Goal: Task Accomplishment & Management: Manage account settings

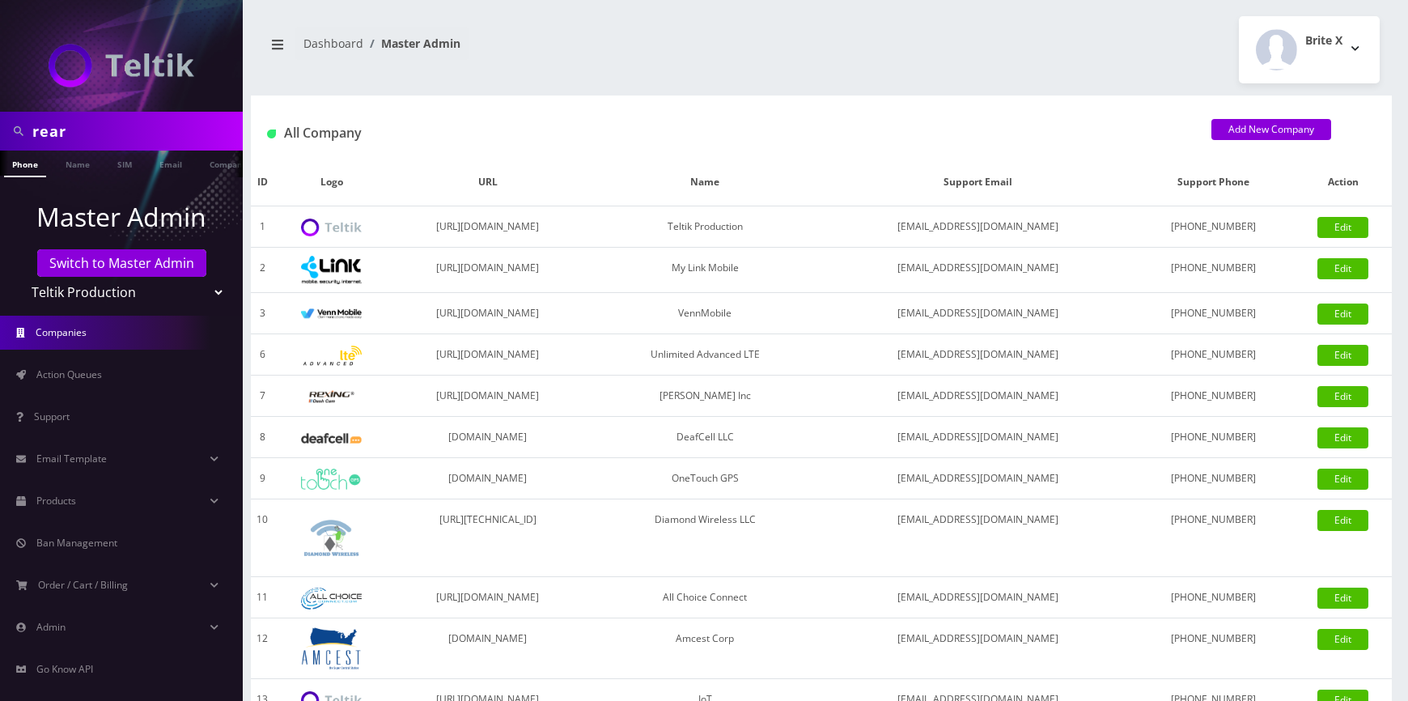
click at [153, 121] on input "rear" at bounding box center [135, 131] width 206 height 31
click at [108, 129] on input "rear" at bounding box center [135, 131] width 206 height 31
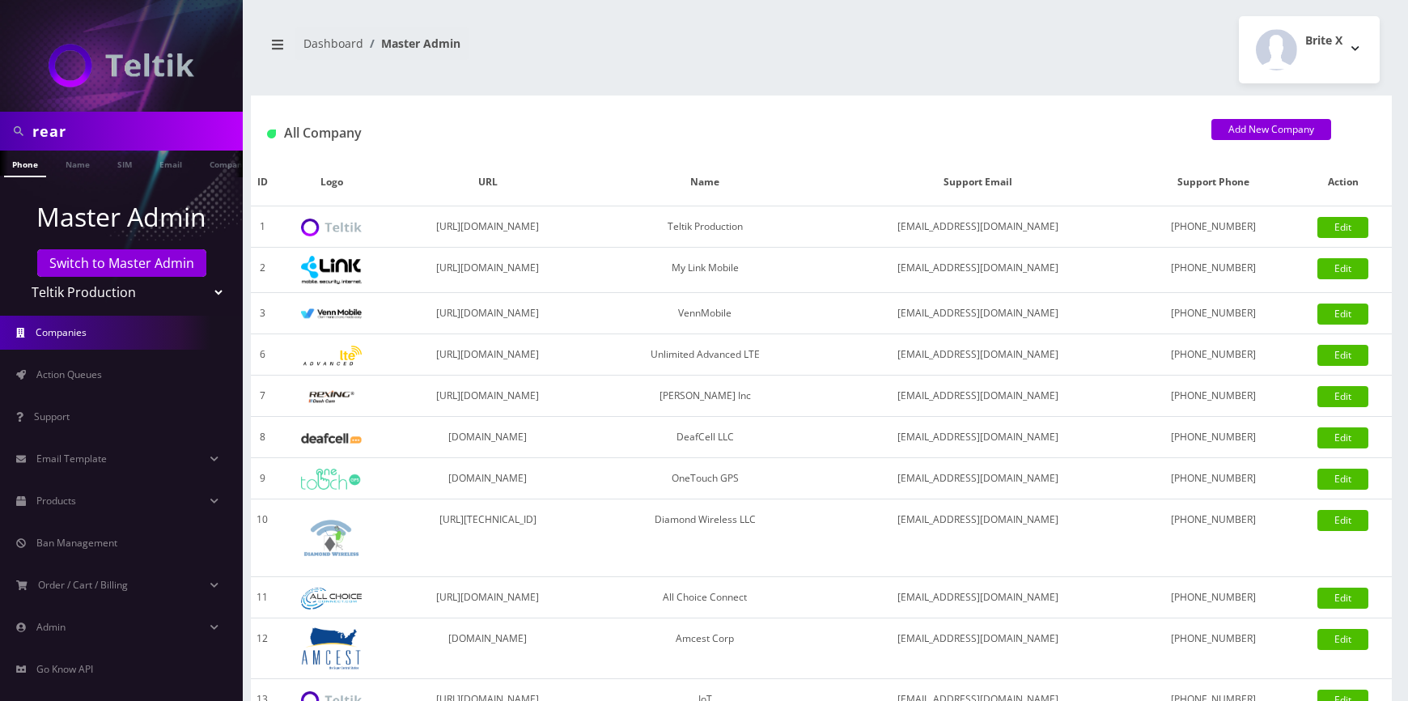
click at [108, 129] on input "rear" at bounding box center [135, 131] width 206 height 31
paste input "4600"
click at [137, 129] on input "4600" at bounding box center [135, 131] width 206 height 31
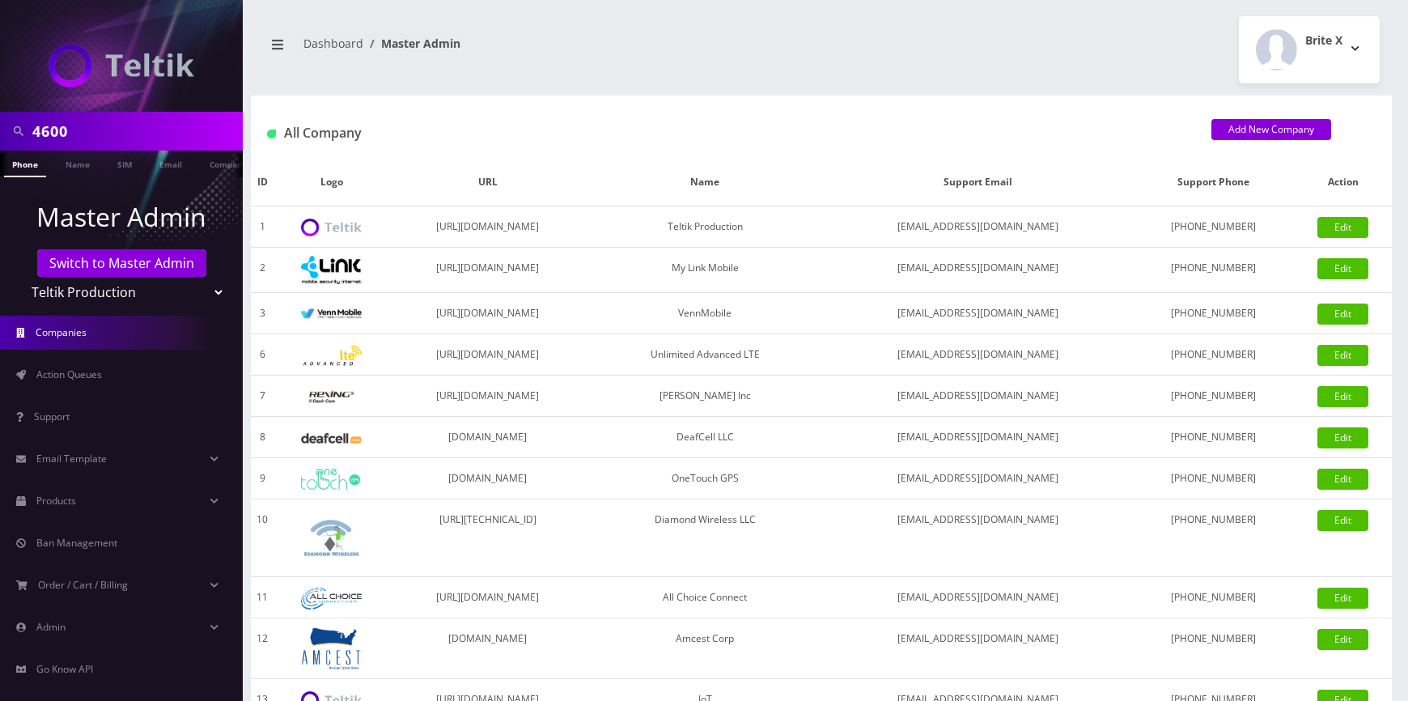
paste input "[PERSON_NAME]"
type input "[PERSON_NAME]"
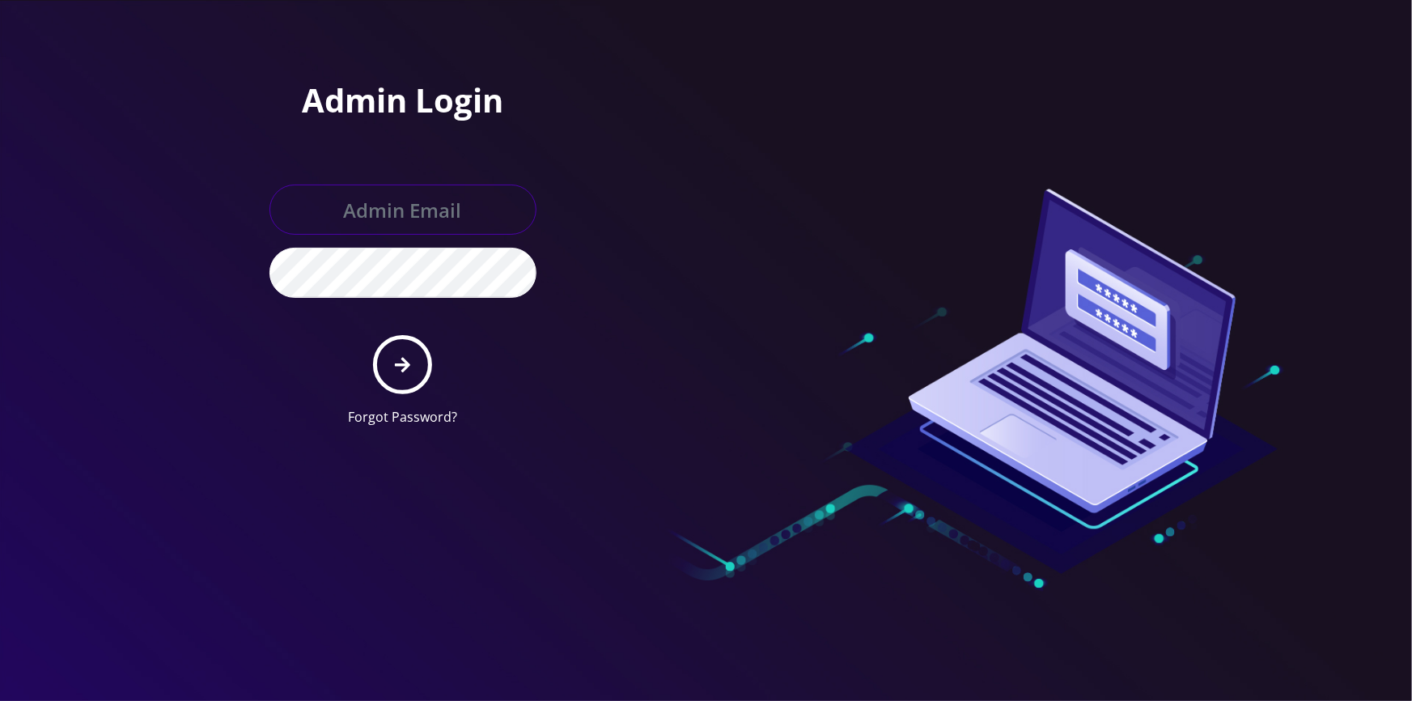
type input "[EMAIL_ADDRESS][DOMAIN_NAME]"
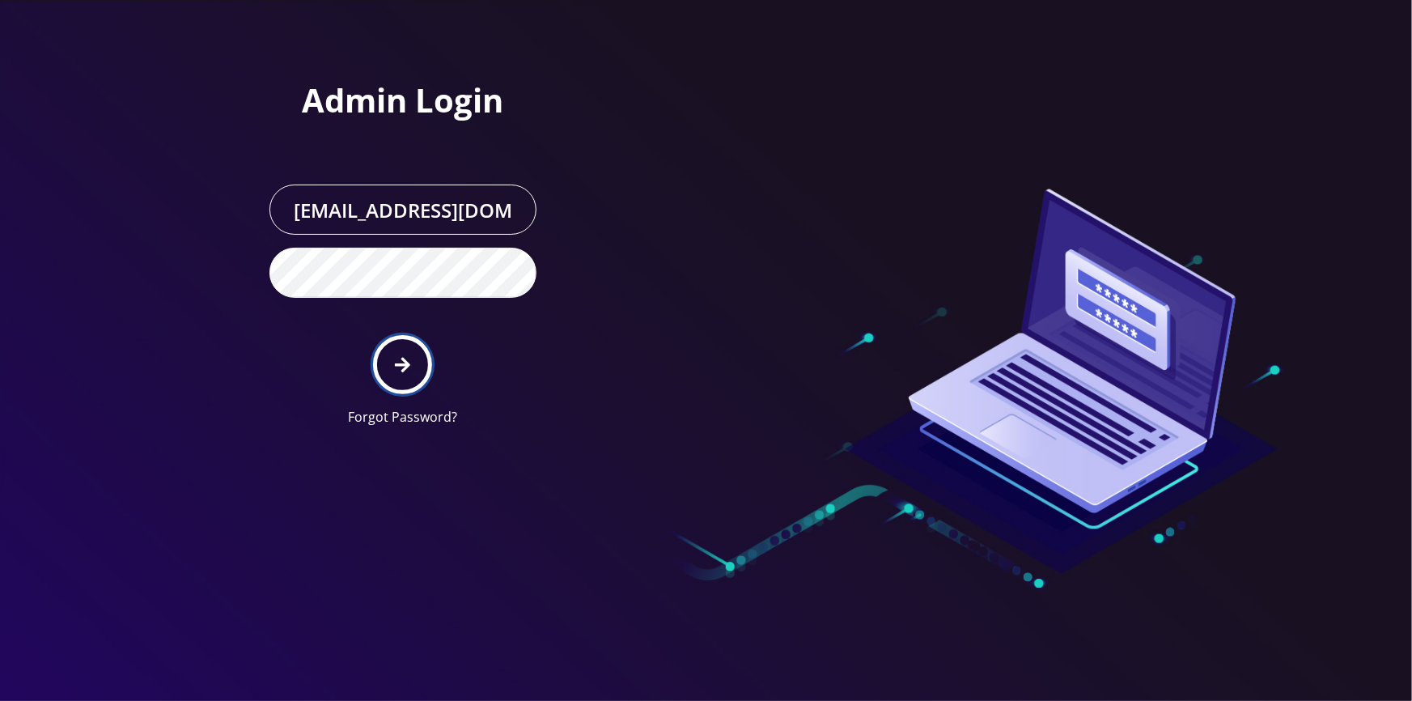
click at [411, 358] on button "submit" at bounding box center [402, 364] width 59 height 59
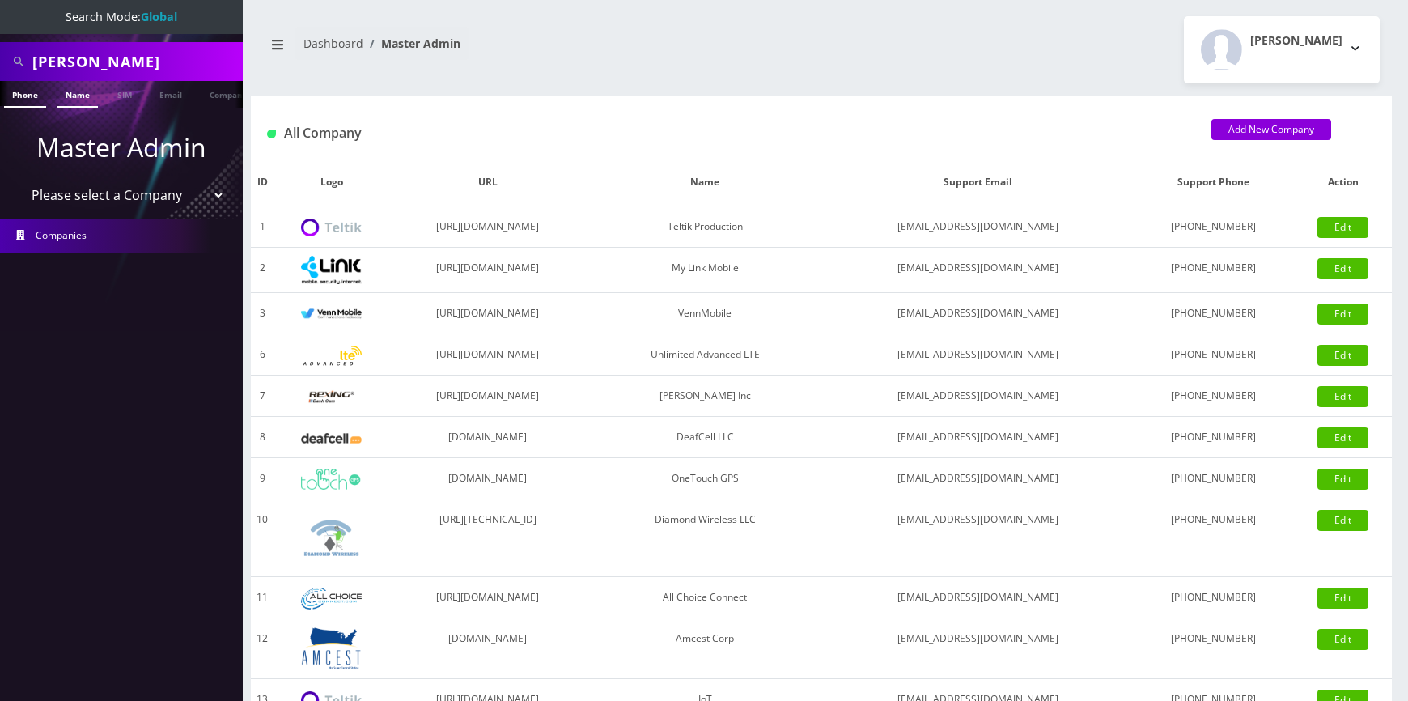
click at [91, 101] on link "Name" at bounding box center [77, 94] width 40 height 27
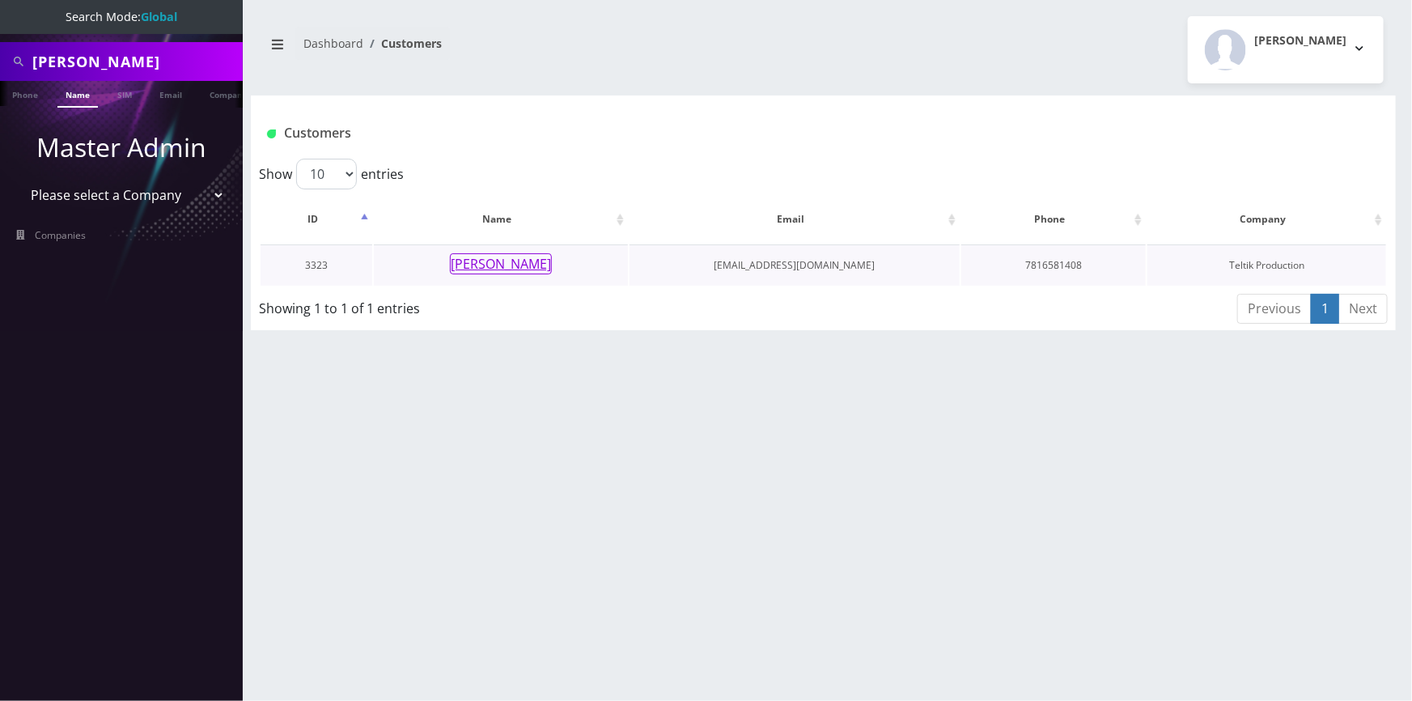
click at [524, 265] on button "[PERSON_NAME]" at bounding box center [501, 263] width 102 height 21
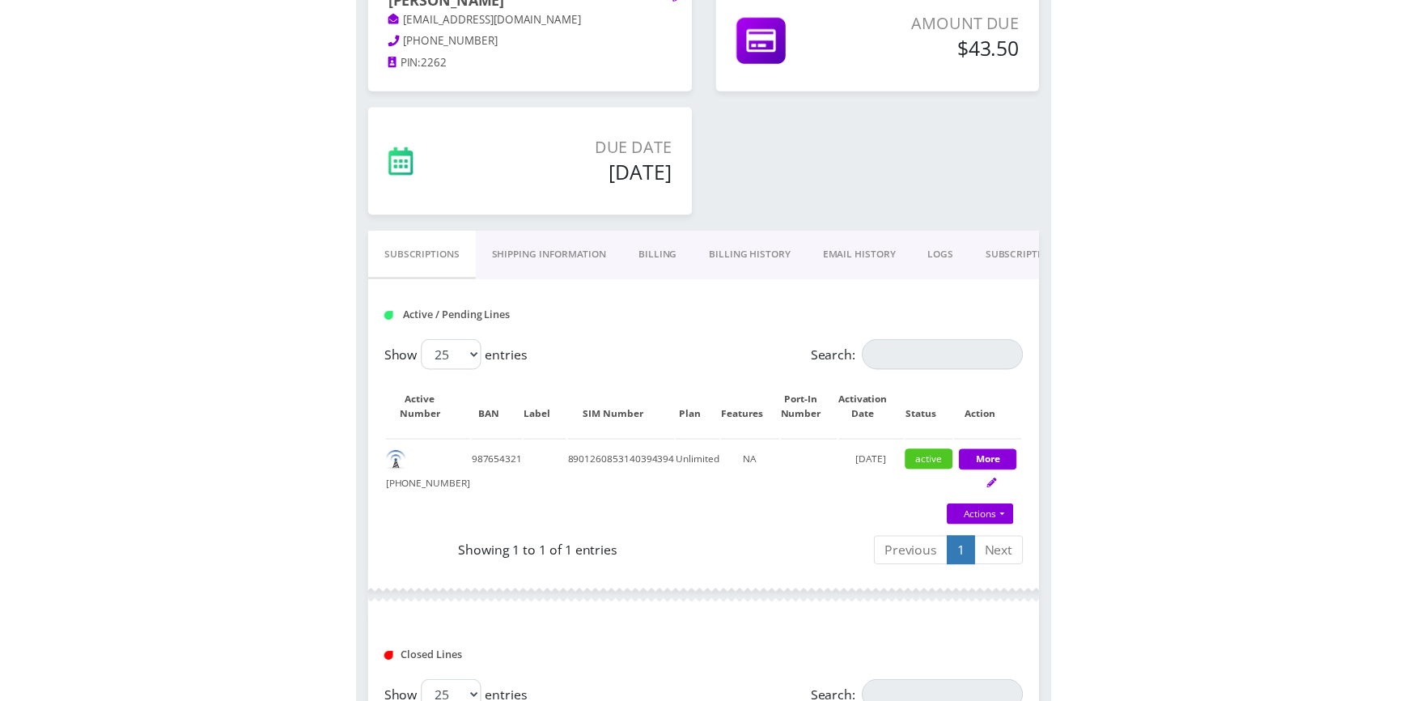
scroll to position [294, 0]
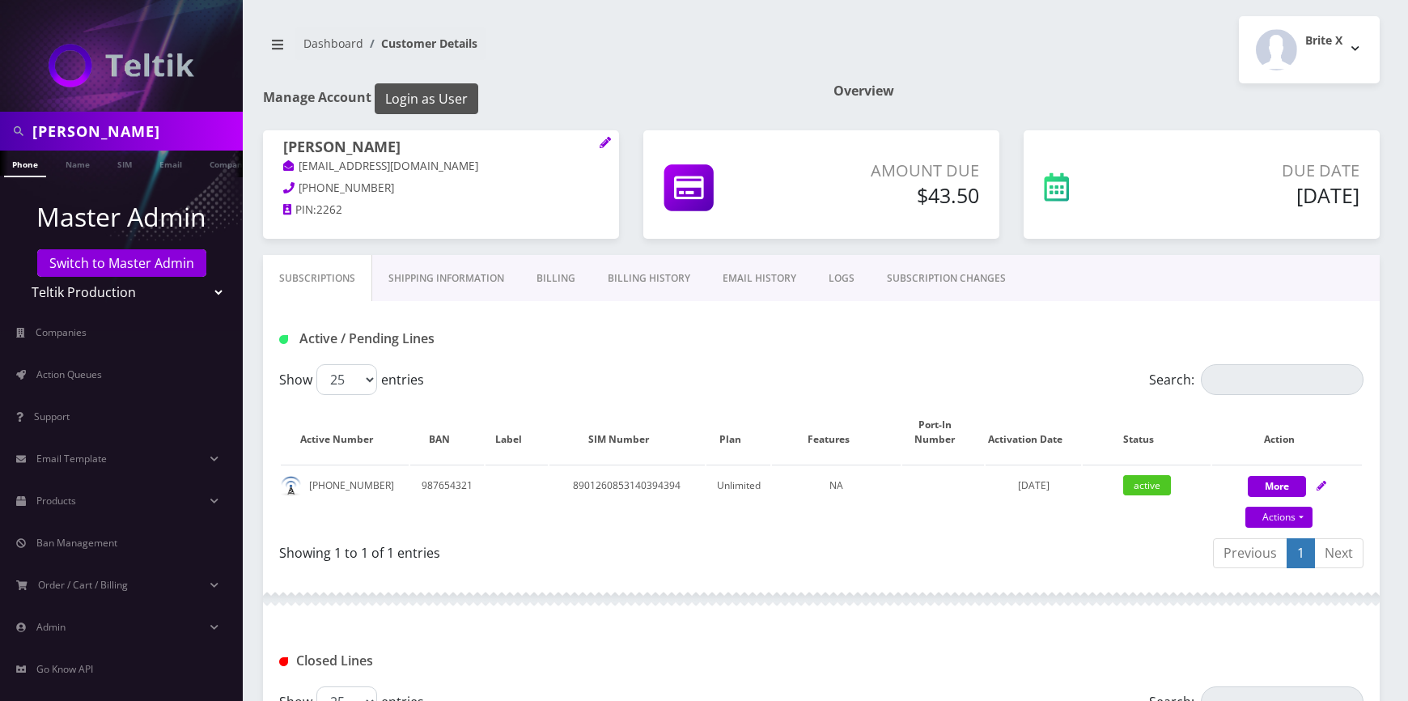
click at [453, 97] on button "Login as User" at bounding box center [427, 98] width 104 height 31
click at [662, 279] on link "Billing History" at bounding box center [648, 278] width 115 height 47
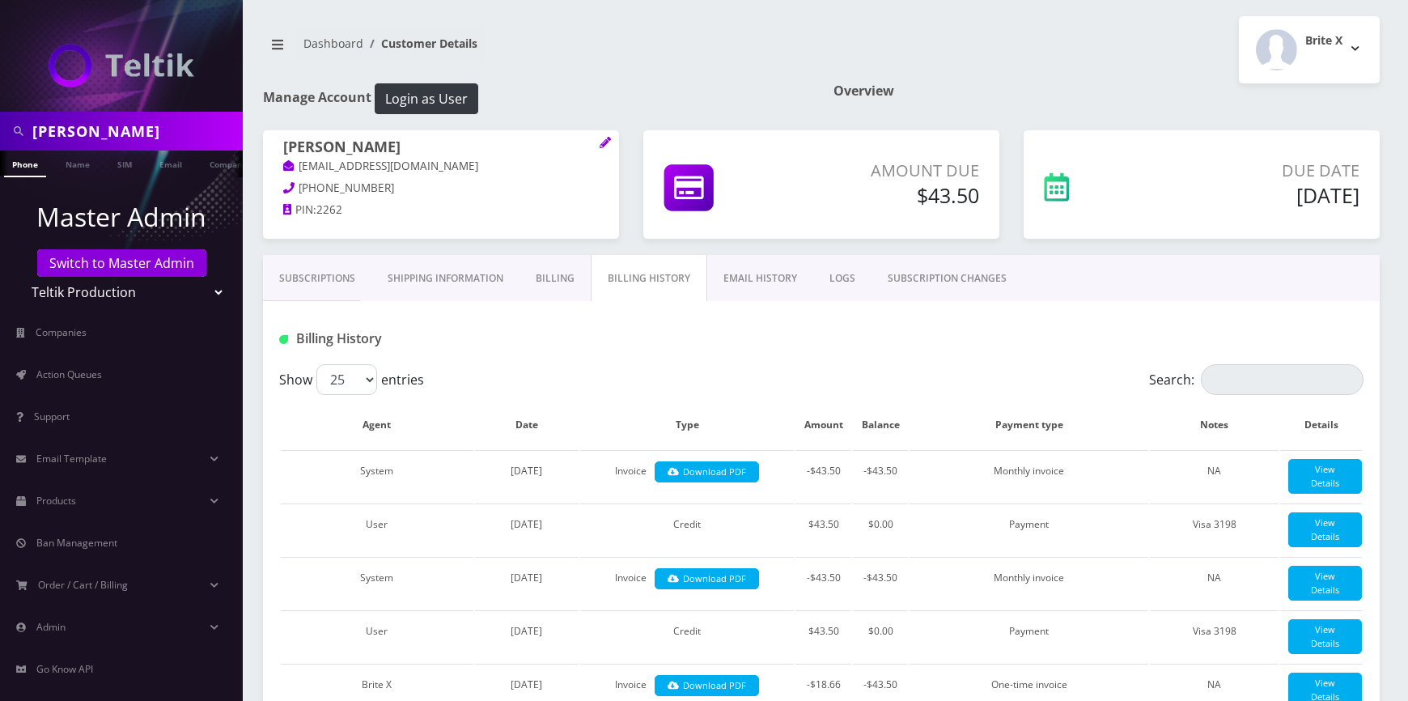
click at [546, 273] on link "Billing" at bounding box center [554, 278] width 71 height 47
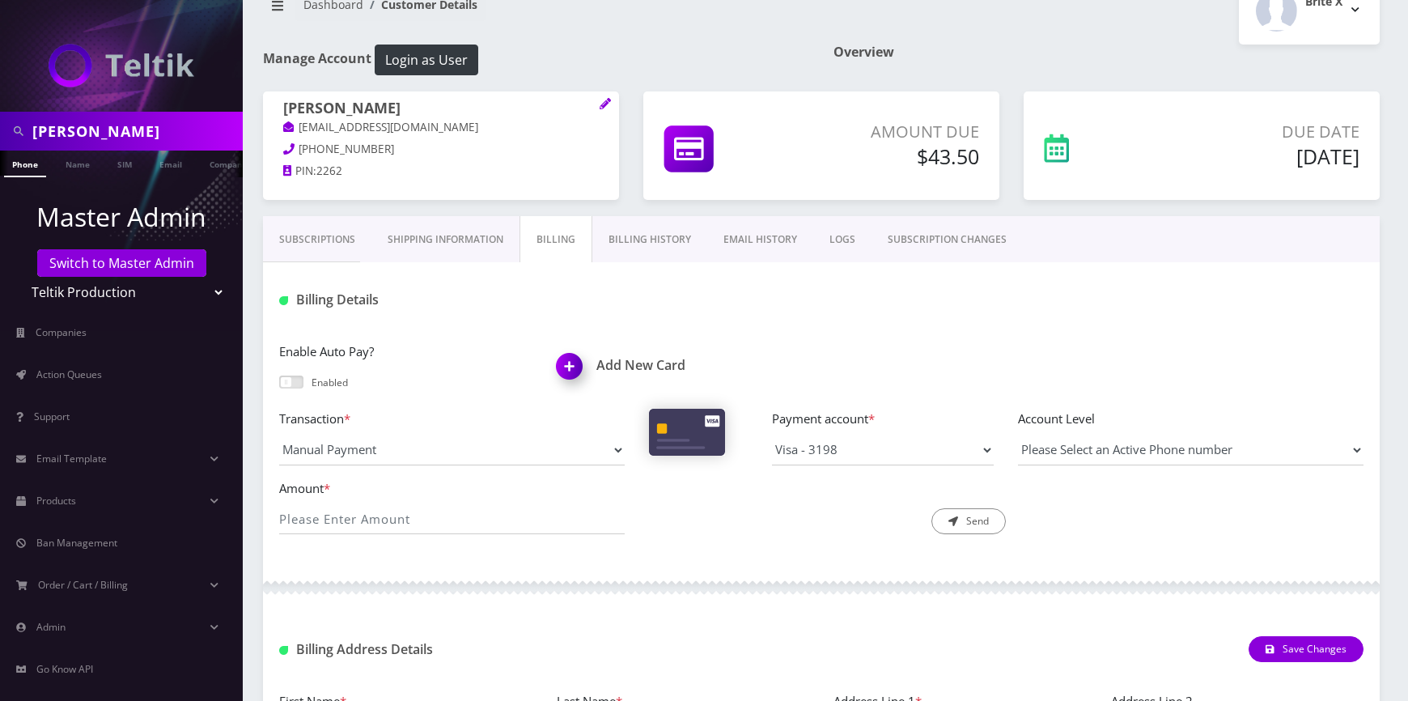
scroll to position [146, 0]
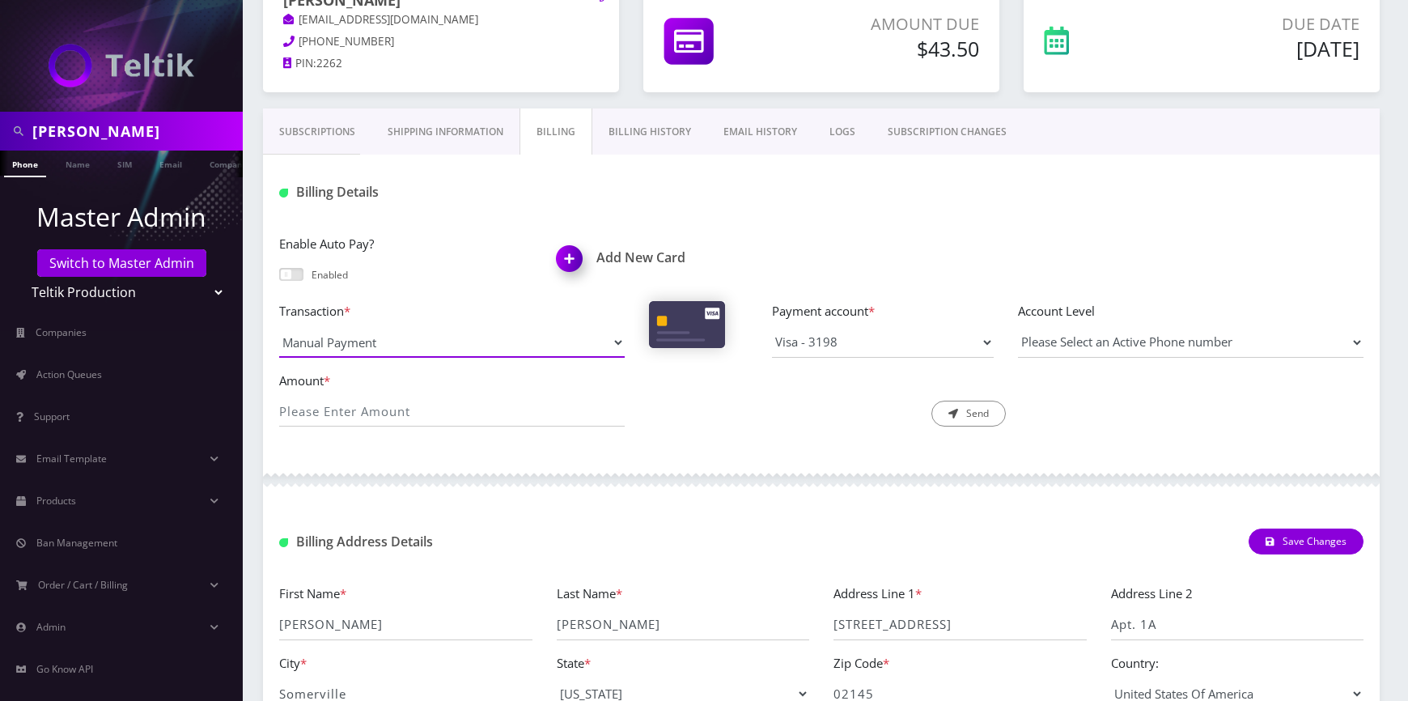
click at [599, 341] on select "Manual Payment Custom Charge Manual Credit Custom Invoice" at bounding box center [451, 342] width 345 height 31
select select "Manual Credit"
click at [279, 327] on select "Manual Payment Custom Charge Manual Credit Custom Invoice" at bounding box center [451, 342] width 345 height 31
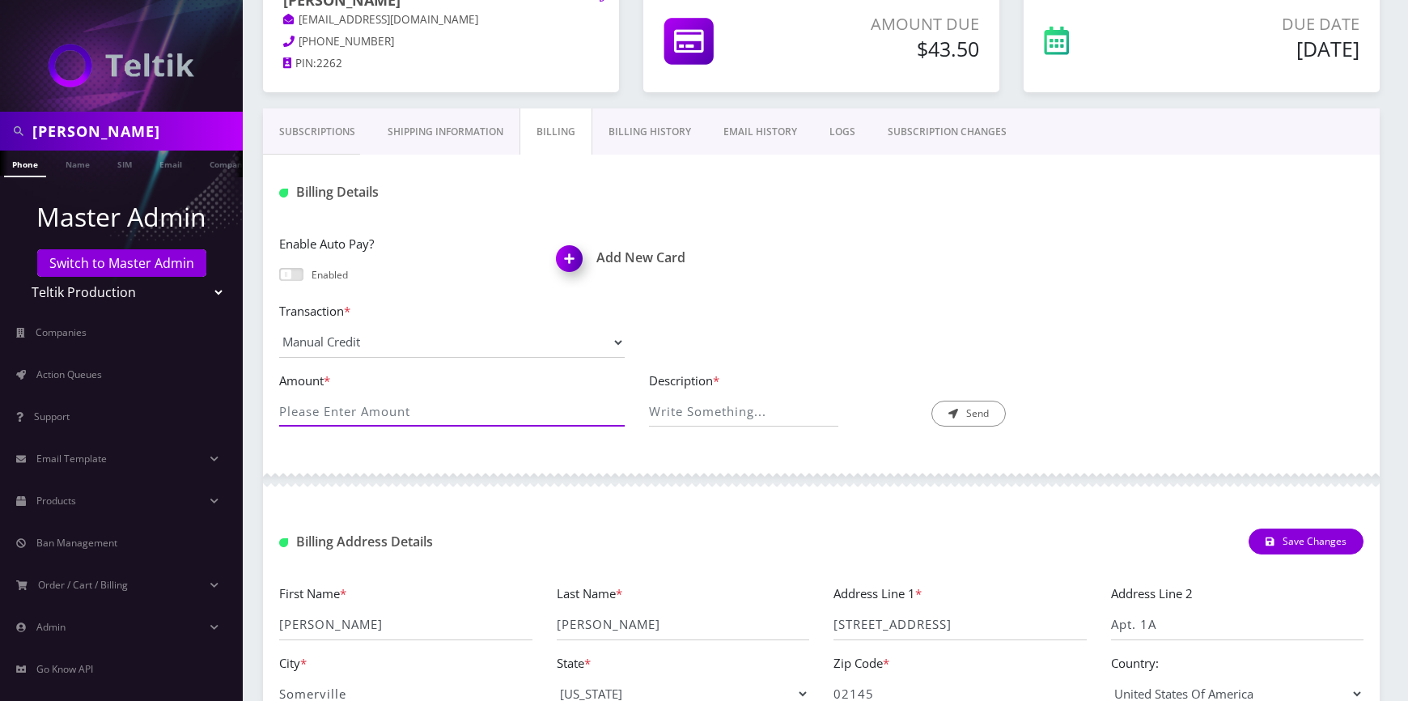
click at [450, 414] on input "Amount *" at bounding box center [451, 411] width 345 height 31
type input "Clear Balance"
click at [718, 417] on input "Description *" at bounding box center [743, 411] width 189 height 31
type input "43.50"
click at [948, 413] on icon "submit" at bounding box center [953, 414] width 10 height 10
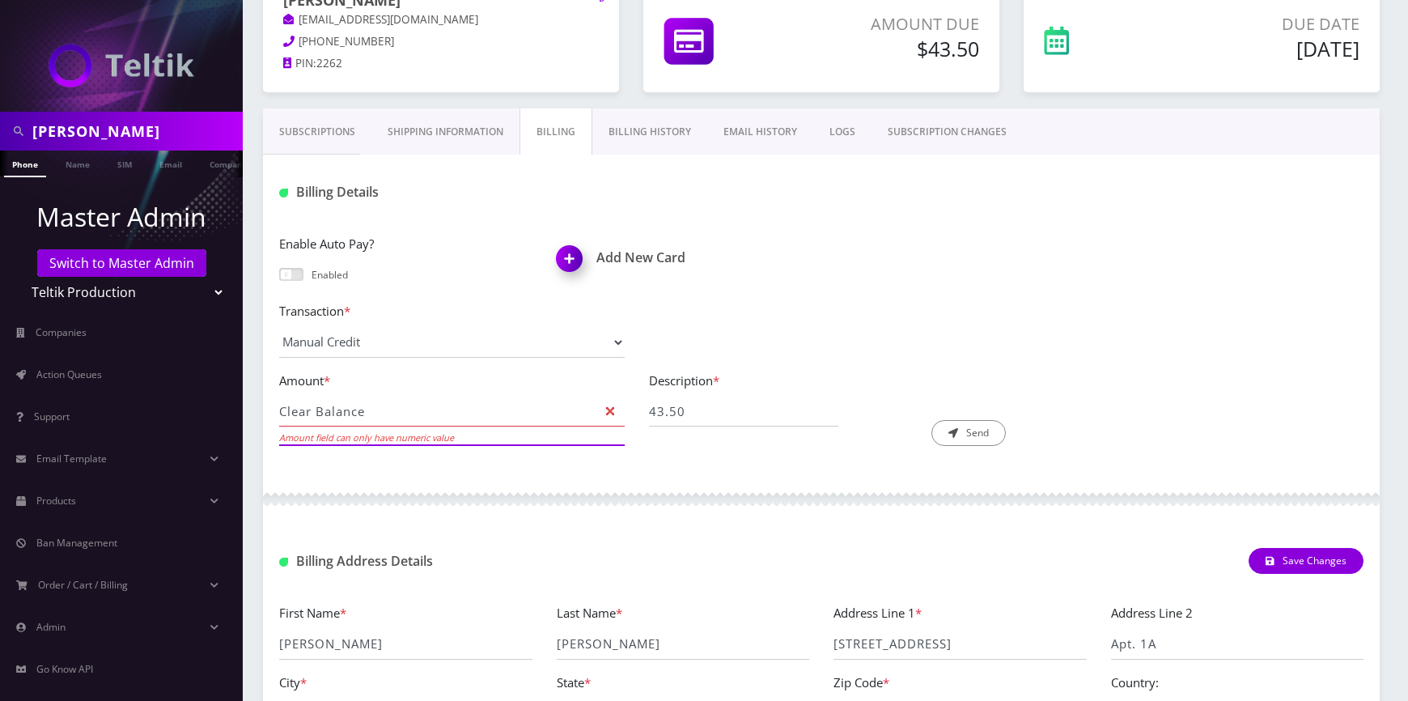
click at [451, 415] on input "Clear Balance" at bounding box center [451, 411] width 345 height 31
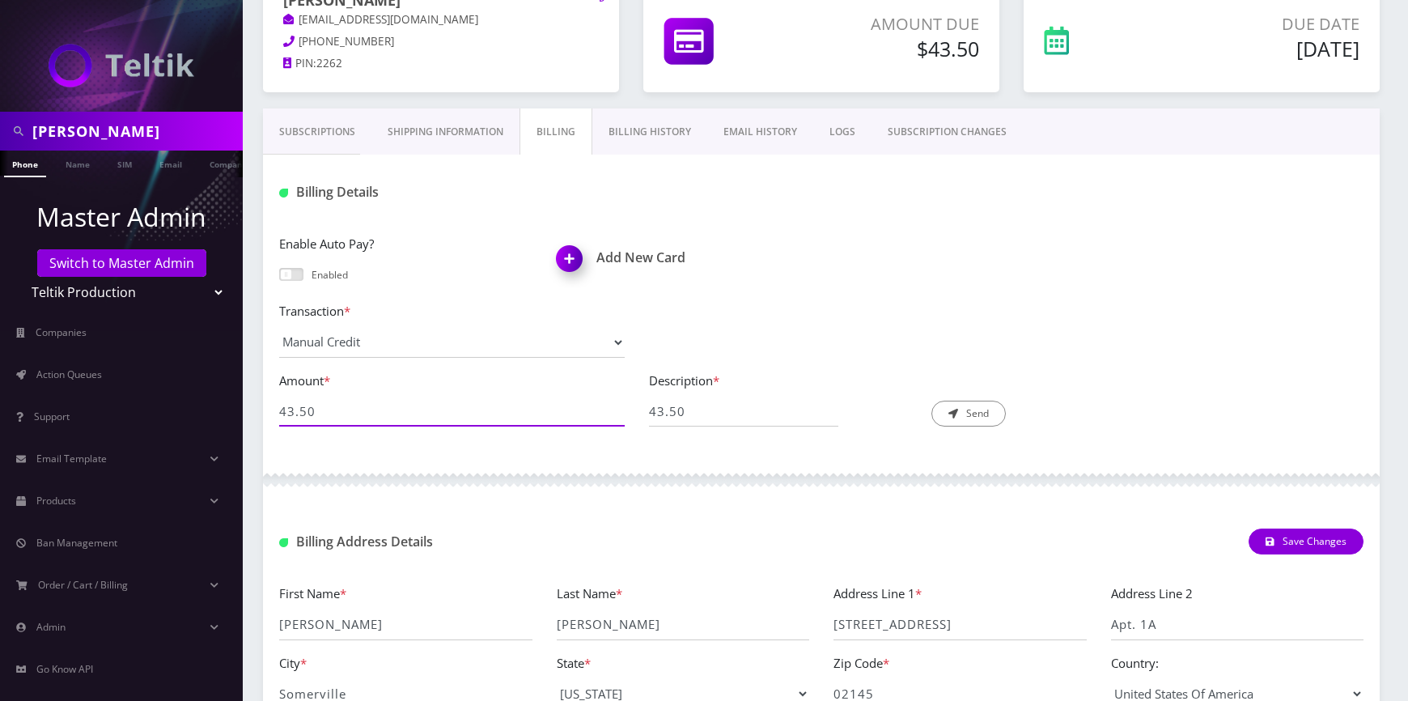
type input "43.50"
click at [703, 421] on input "43.50" at bounding box center [743, 411] width 189 height 31
click at [725, 409] on input "43.50" at bounding box center [743, 411] width 189 height 31
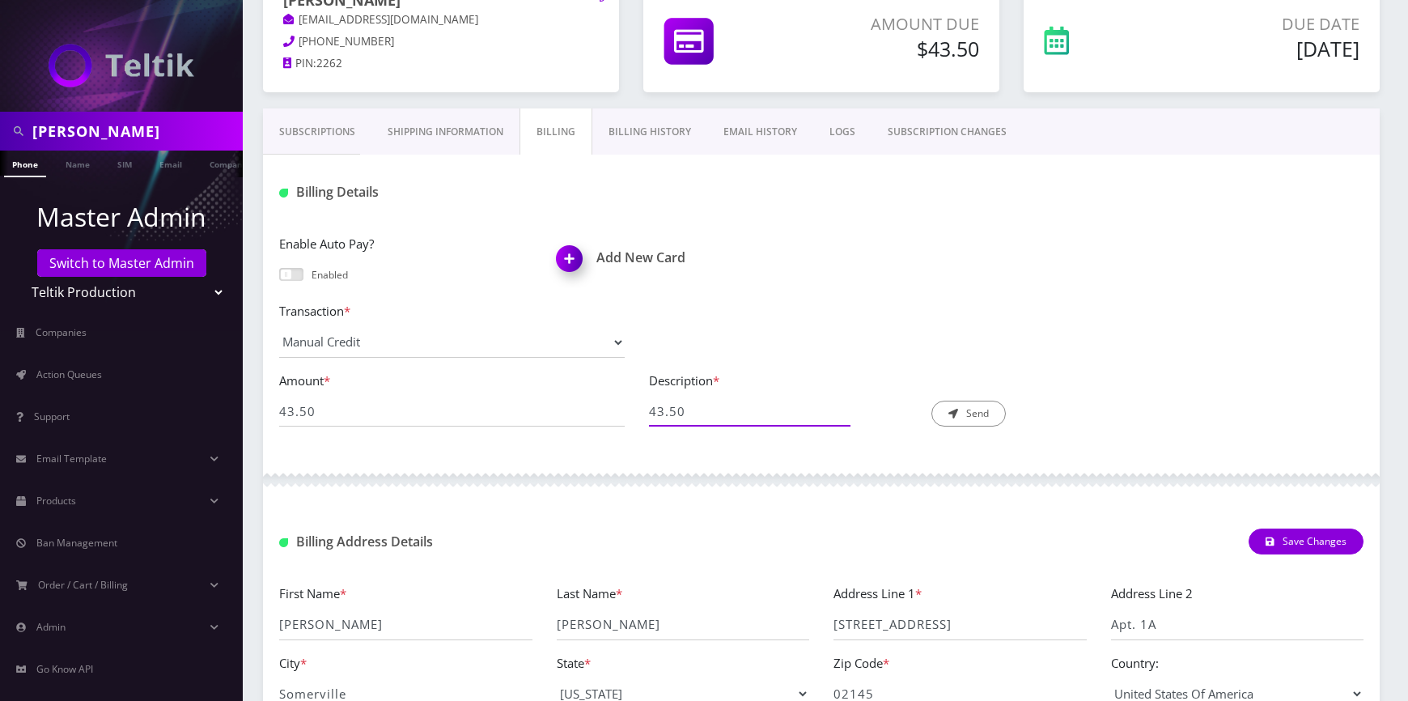
paste input "Clear Balance"
type input "Clear Balance"
click at [987, 414] on button "Send" at bounding box center [968, 413] width 74 height 26
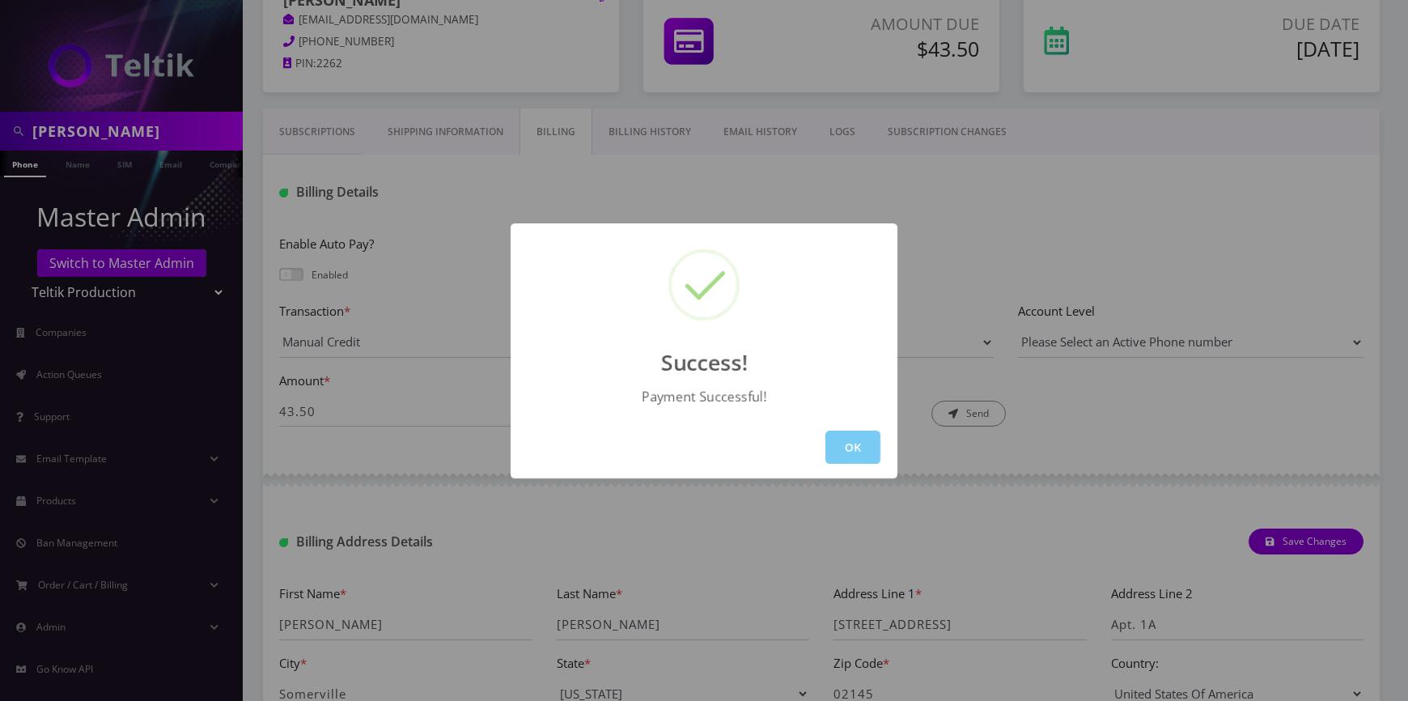
click at [853, 448] on button "OK" at bounding box center [852, 446] width 55 height 33
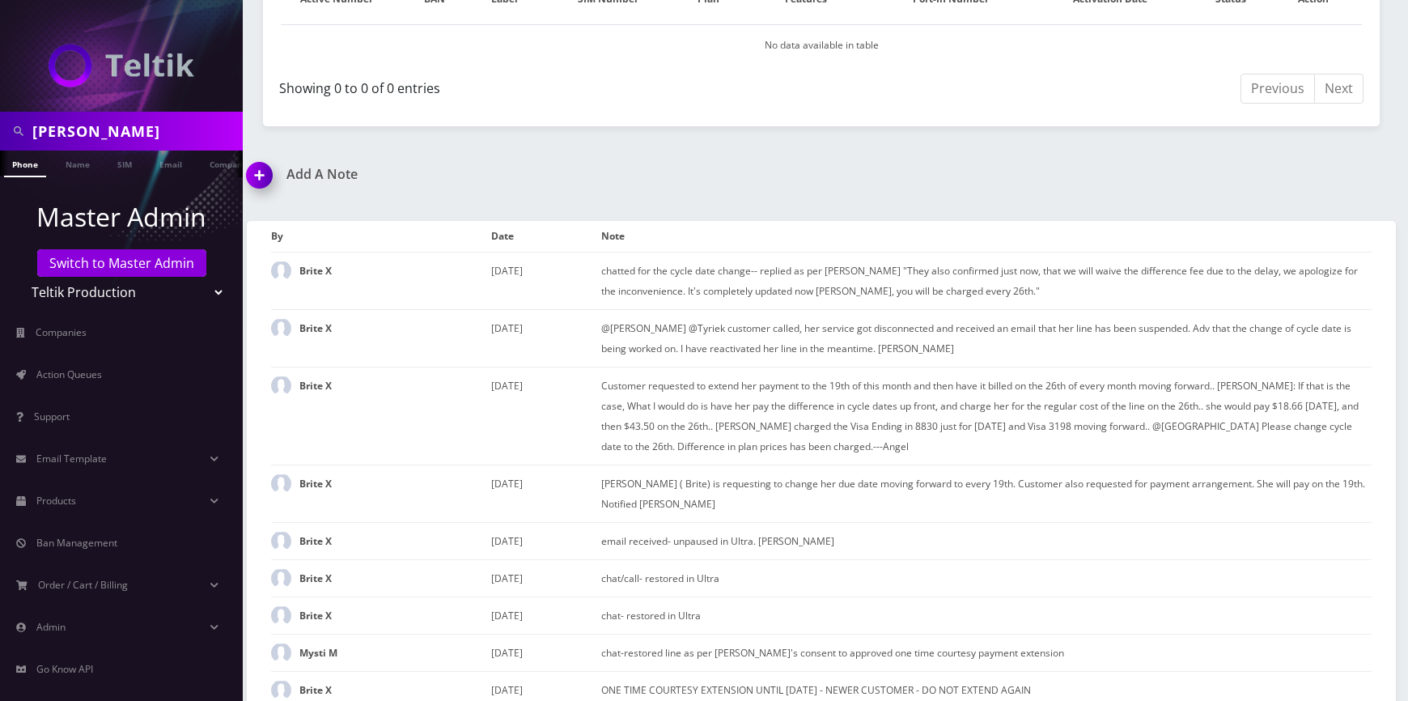
click at [301, 172] on h1 "Add A Note" at bounding box center [528, 174] width 562 height 15
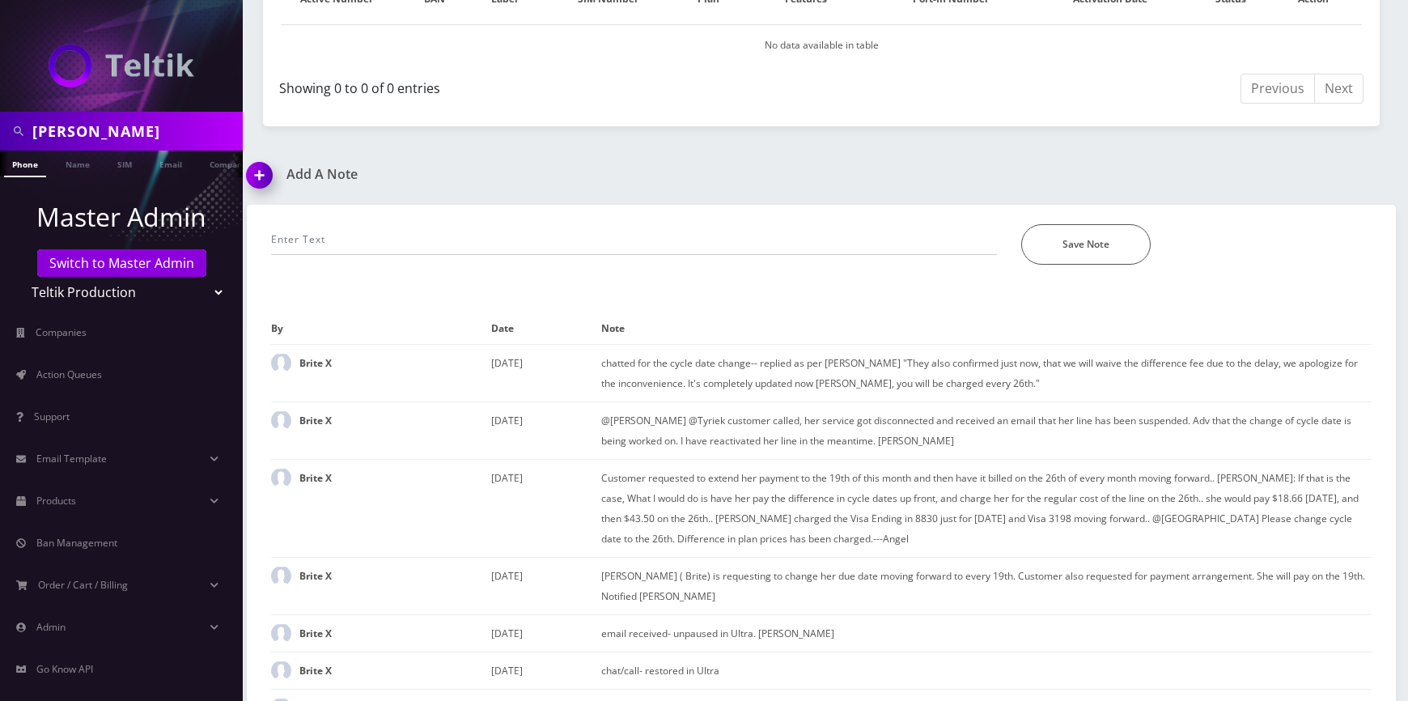
scroll to position [913, 0]
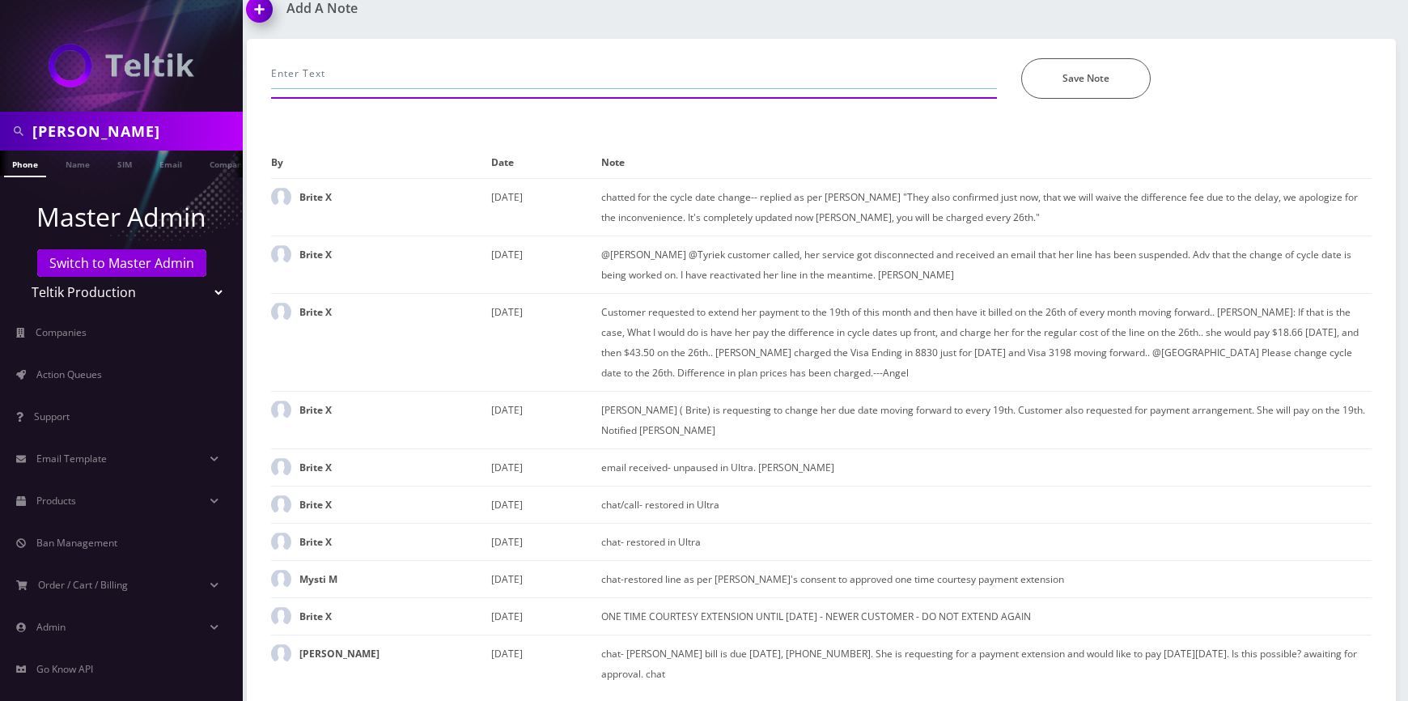
click at [398, 64] on input "text" at bounding box center [634, 73] width 726 height 31
click at [631, 69] on input "Changed cycle date. Added credit to clear balance. Invoice should genrate on ne…" at bounding box center [634, 73] width 726 height 31
click at [625, 70] on input "Changed cycle date. Added credit to clear balance. Invoice should genrate on ne…" at bounding box center [634, 73] width 726 height 31
click at [635, 74] on input "Changed cycle date. Added credit to clear balance. Invoice should genrate on ne…" at bounding box center [634, 73] width 726 height 31
type input "Changed cycle date. Added credit to clear balance. Invoice should generate on n…"
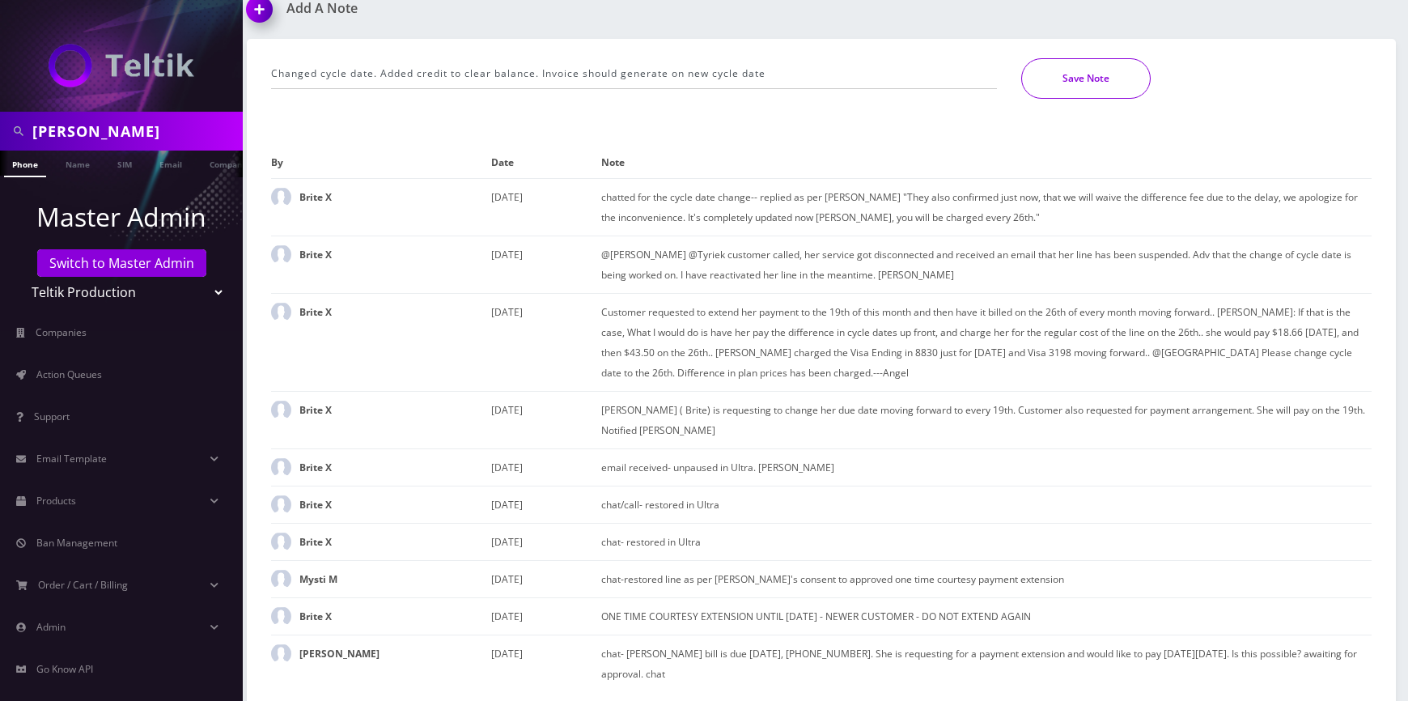
click at [1107, 76] on button "Save Note" at bounding box center [1085, 78] width 129 height 40
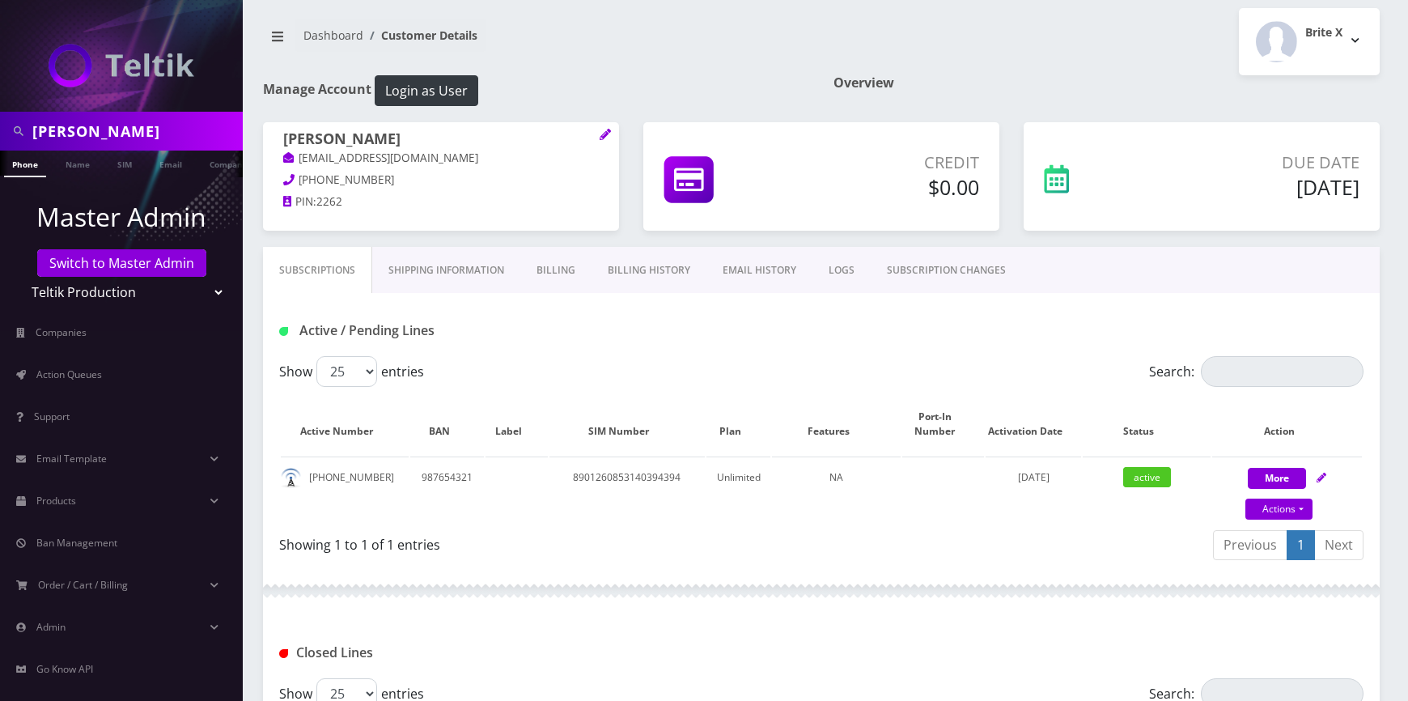
scroll to position [0, 0]
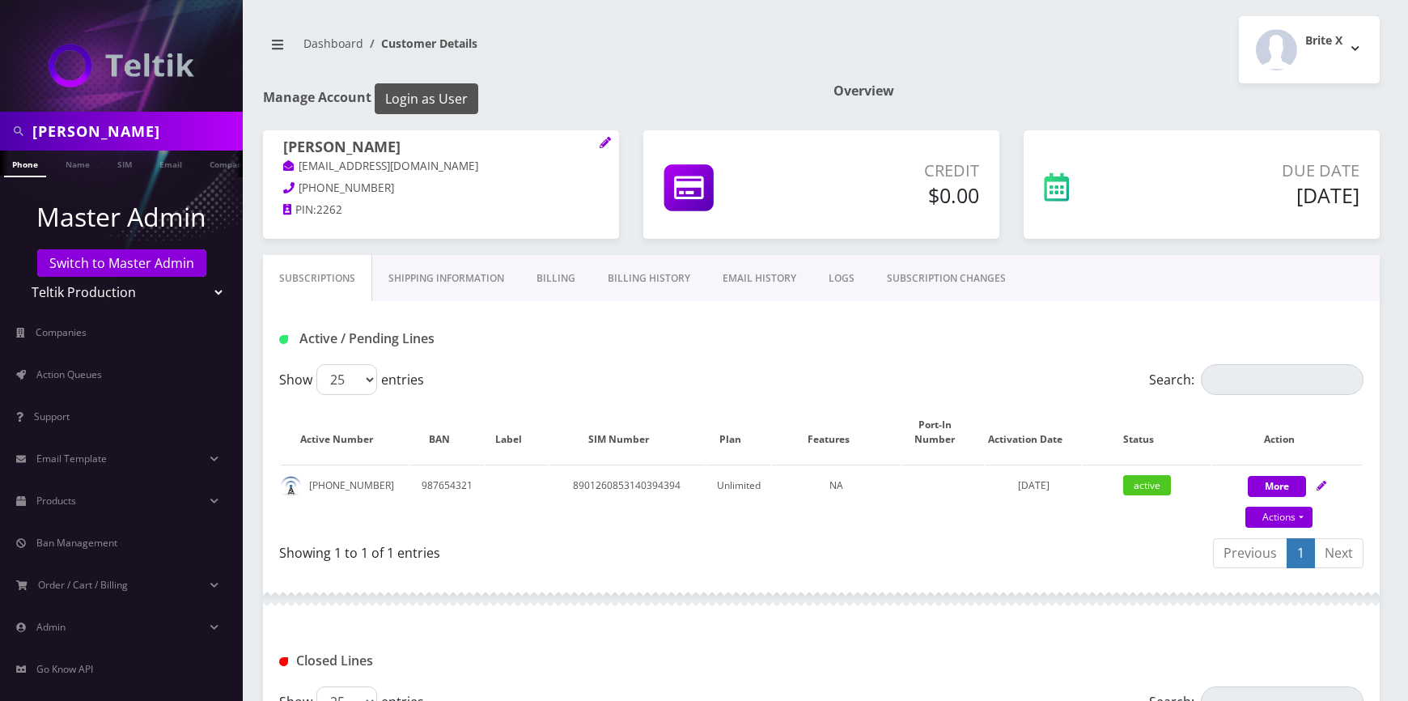
click at [467, 104] on button "Login as User" at bounding box center [427, 98] width 104 height 31
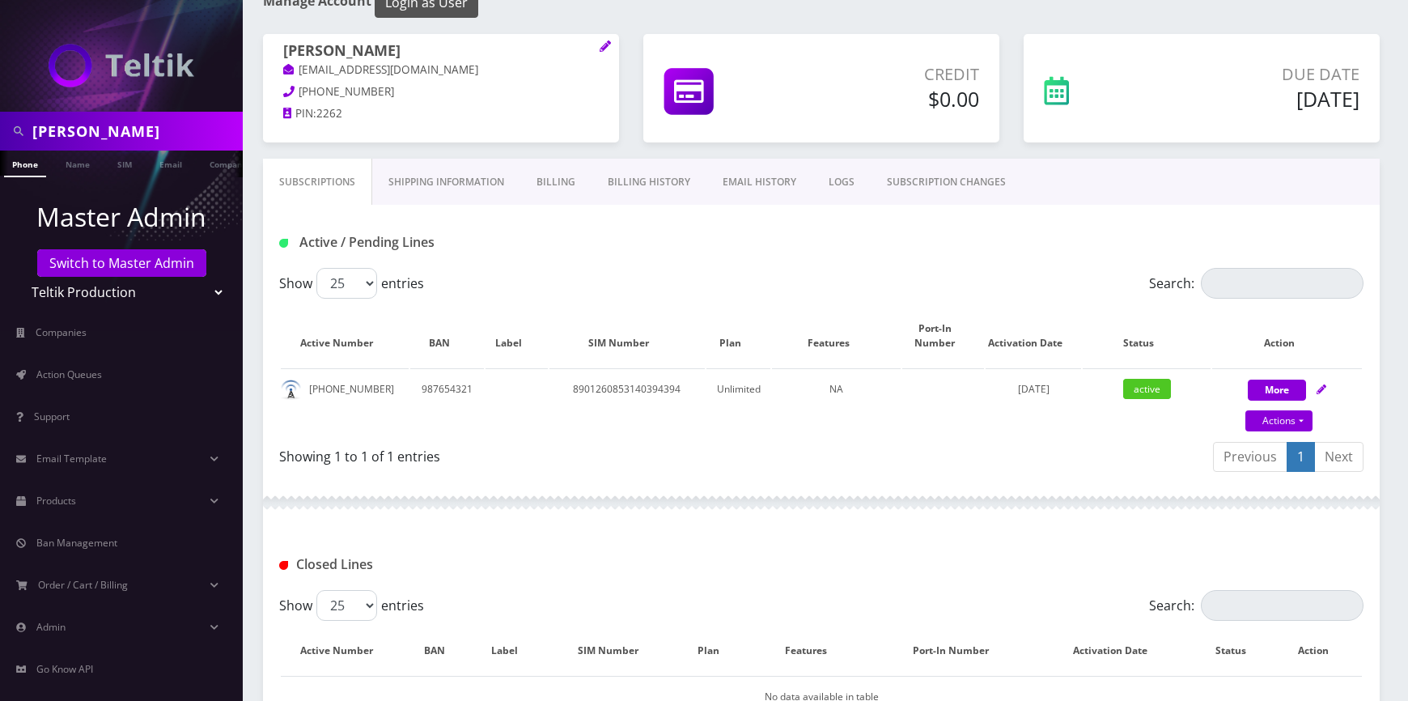
scroll to position [294, 0]
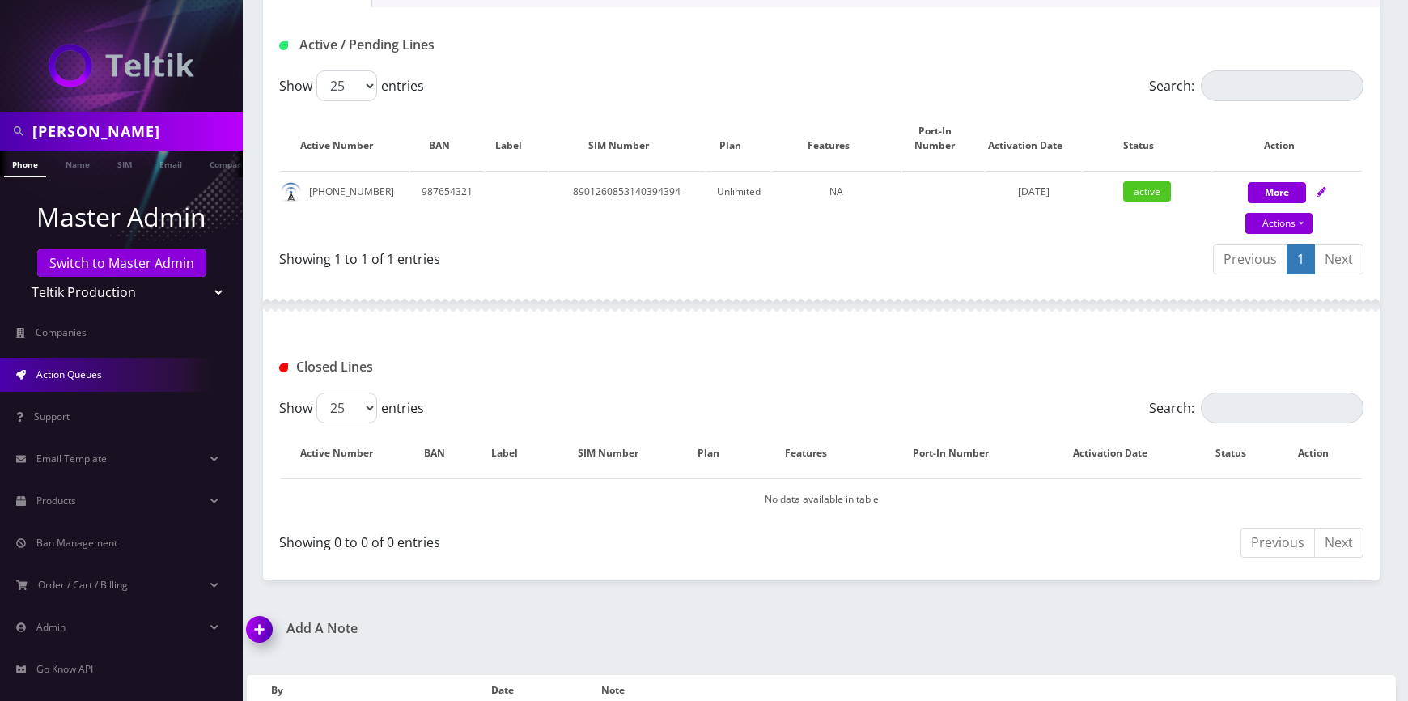
click at [121, 368] on link "Action Queues" at bounding box center [121, 375] width 243 height 34
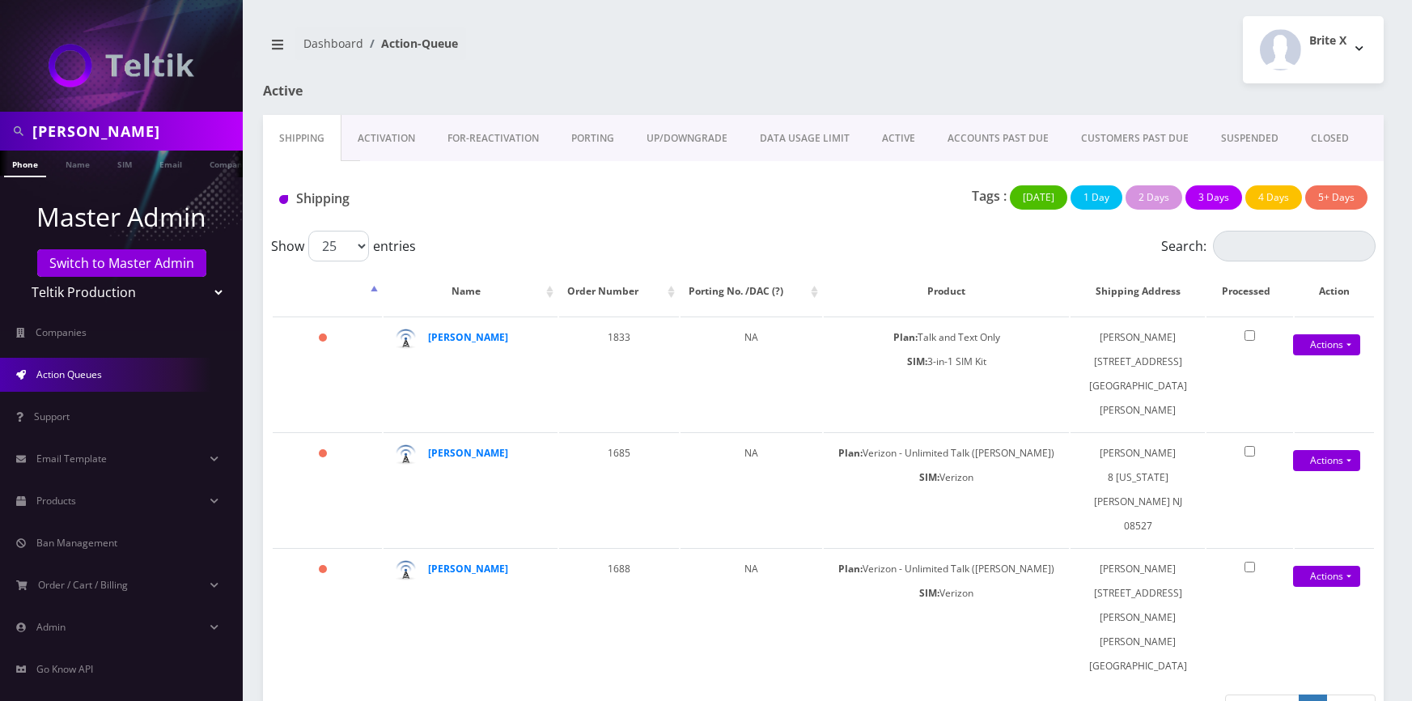
click at [136, 299] on select "Teltik Production My Link Mobile VennMobile Unlimited Advanced LTE Rexing Inc D…" at bounding box center [122, 292] width 206 height 31
select select "13"
click at [19, 277] on select "Teltik Production My Link Mobile VennMobile Unlimited Advanced LTE Rexing Inc D…" at bounding box center [122, 292] width 206 height 31
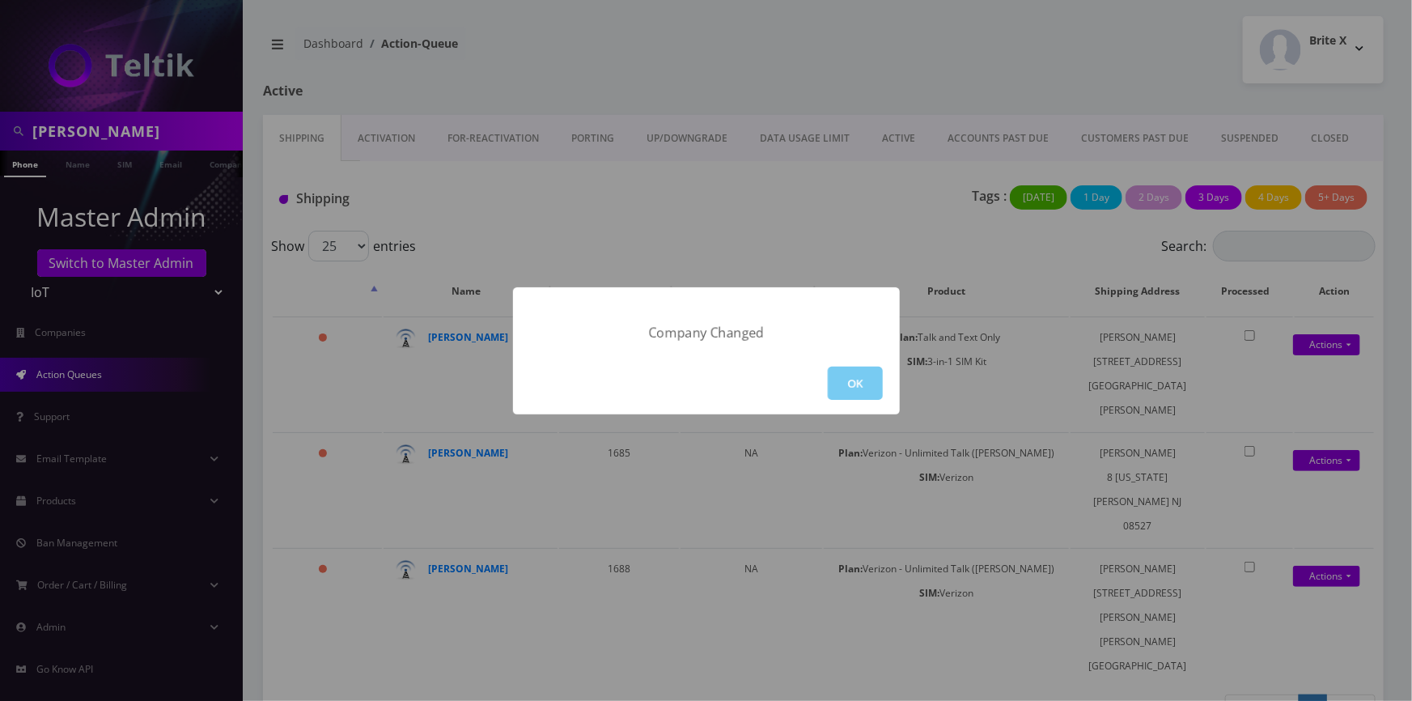
click at [870, 393] on button "OK" at bounding box center [855, 382] width 55 height 33
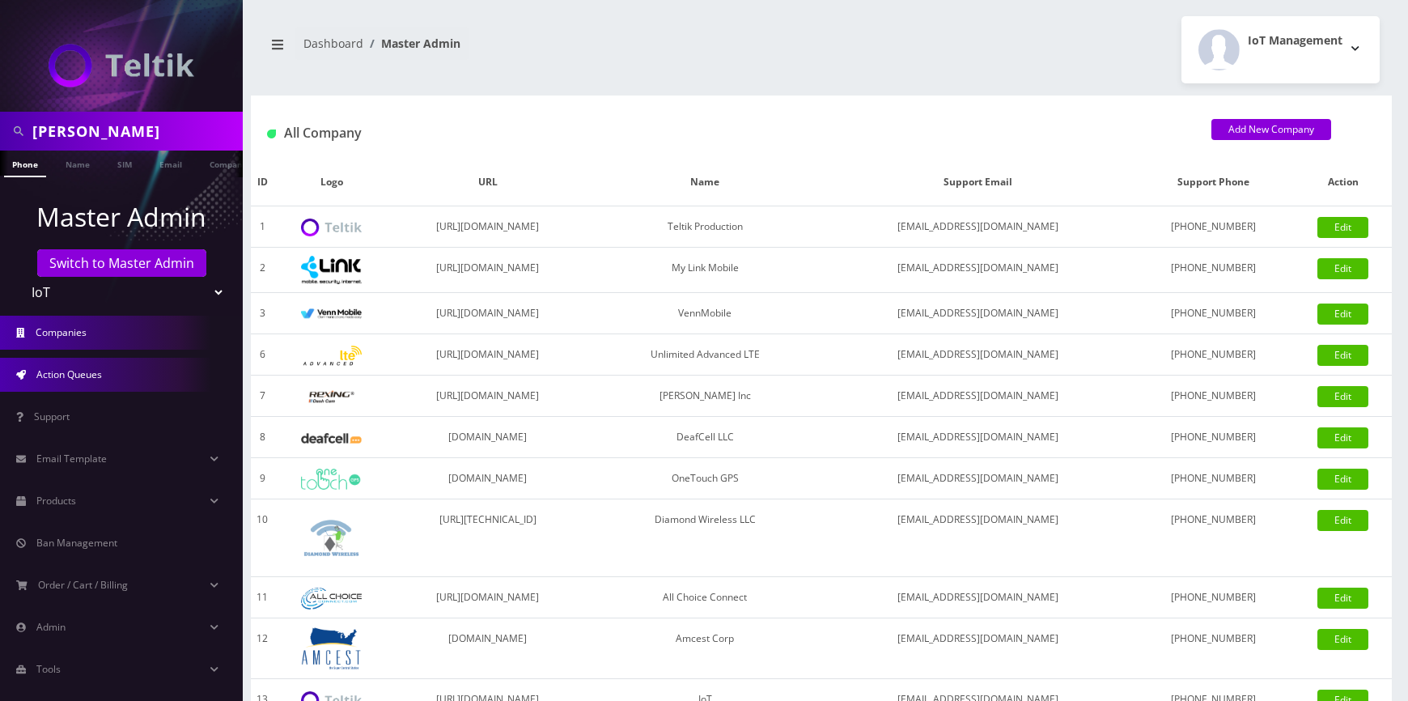
click at [117, 391] on link "Action Queues" at bounding box center [121, 375] width 243 height 34
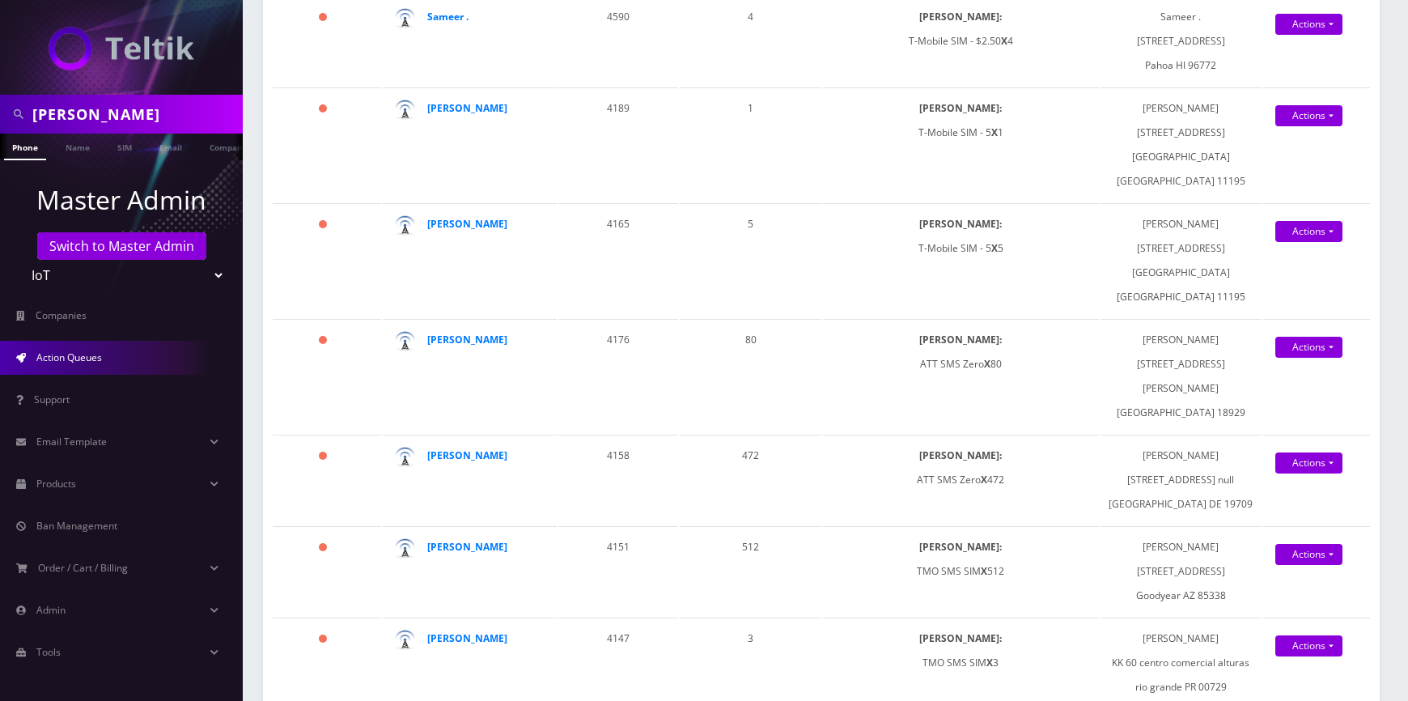
scroll to position [1103, 0]
